Goal: Task Accomplishment & Management: Manage account settings

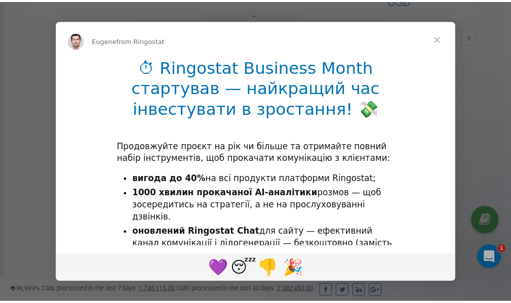
scroll to position [303, 0]
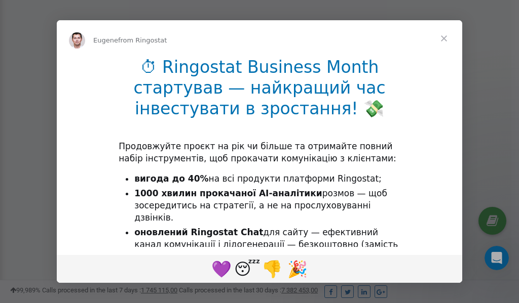
click at [444, 39] on span "Close" at bounding box center [443, 38] width 36 height 36
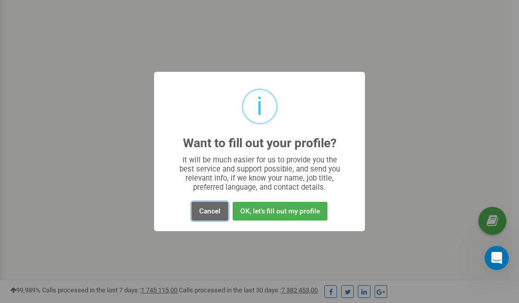
click at [212, 210] on button "Cancel" at bounding box center [209, 211] width 36 height 19
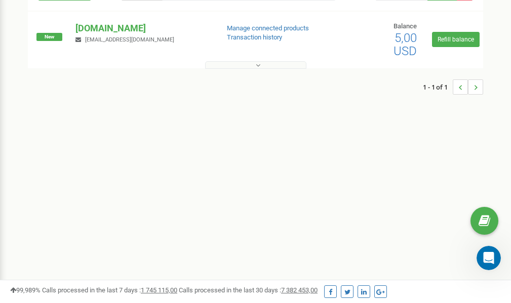
scroll to position [0, 0]
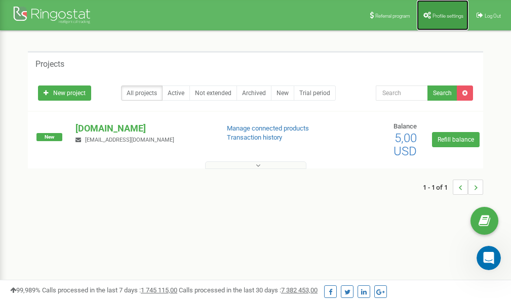
click at [440, 11] on link "Profile settings" at bounding box center [443, 15] width 52 height 30
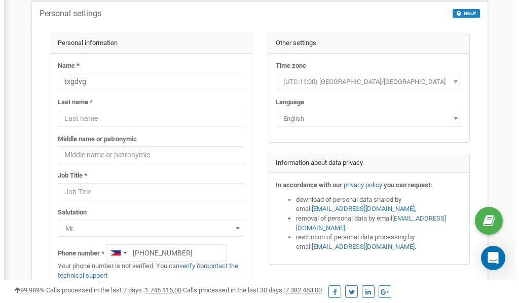
scroll to position [51, 0]
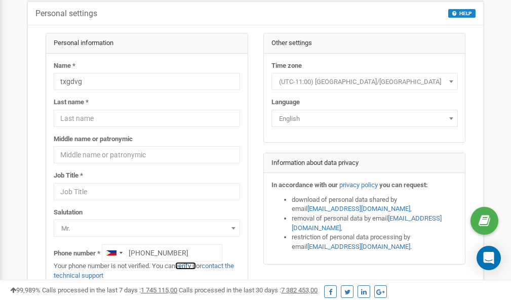
click at [186, 265] on link "verify it" at bounding box center [185, 266] width 21 height 8
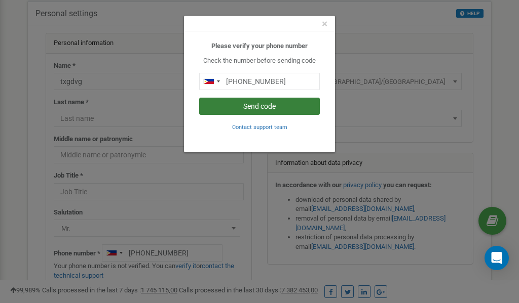
click at [281, 106] on button "Send code" at bounding box center [259, 106] width 121 height 17
